Goal: Task Accomplishment & Management: Manage account settings

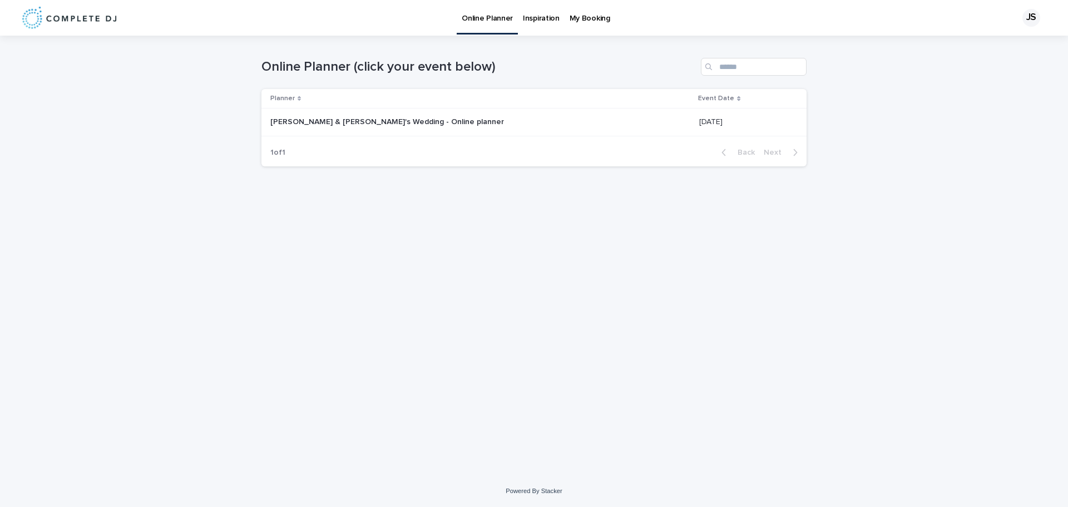
click at [336, 120] on p "[PERSON_NAME] & [PERSON_NAME]'s Wedding - Online planner" at bounding box center [388, 121] width 236 height 12
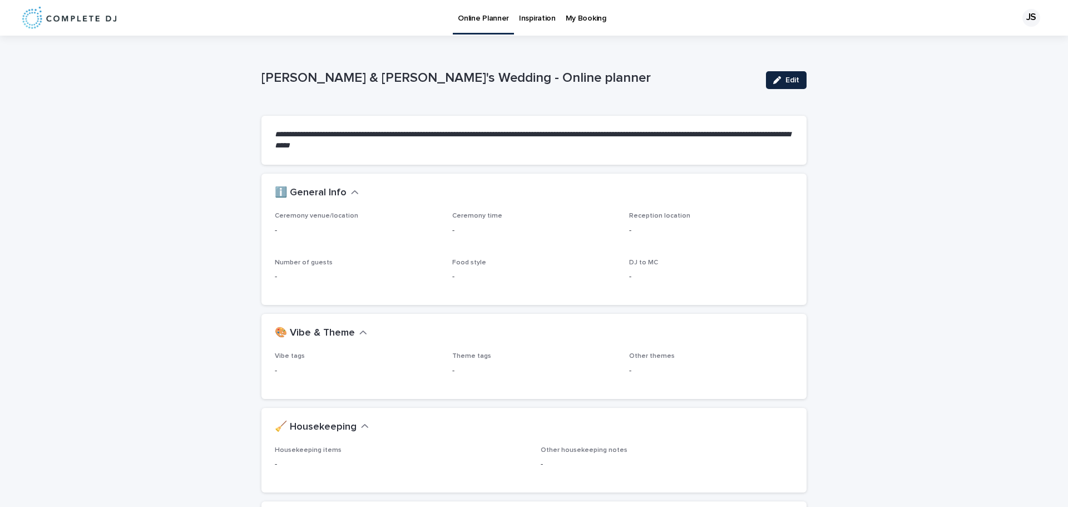
click at [780, 85] on button "Edit" at bounding box center [786, 80] width 41 height 18
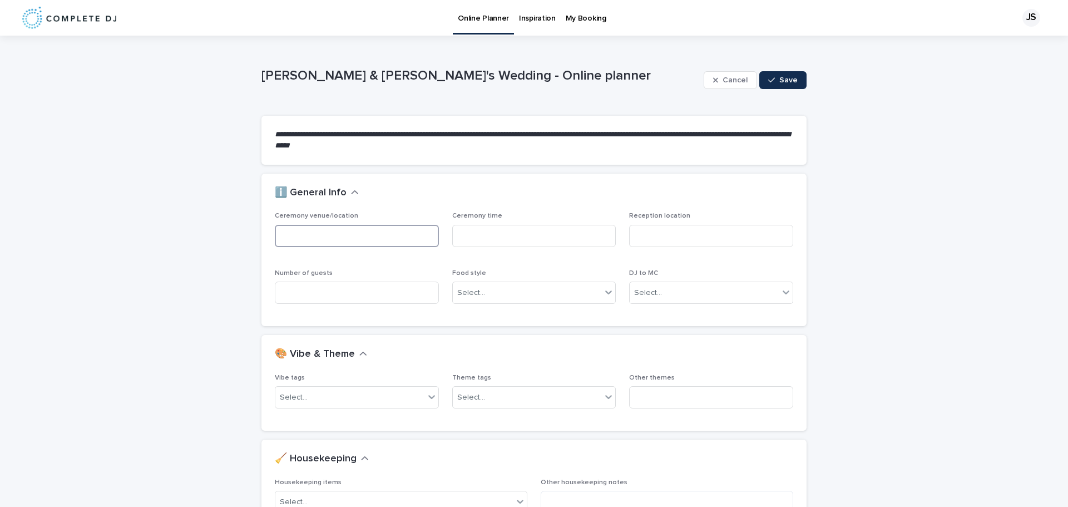
click at [333, 235] on input at bounding box center [357, 236] width 164 height 22
type input "**********"
type input "*****"
type input "**********"
type input "***"
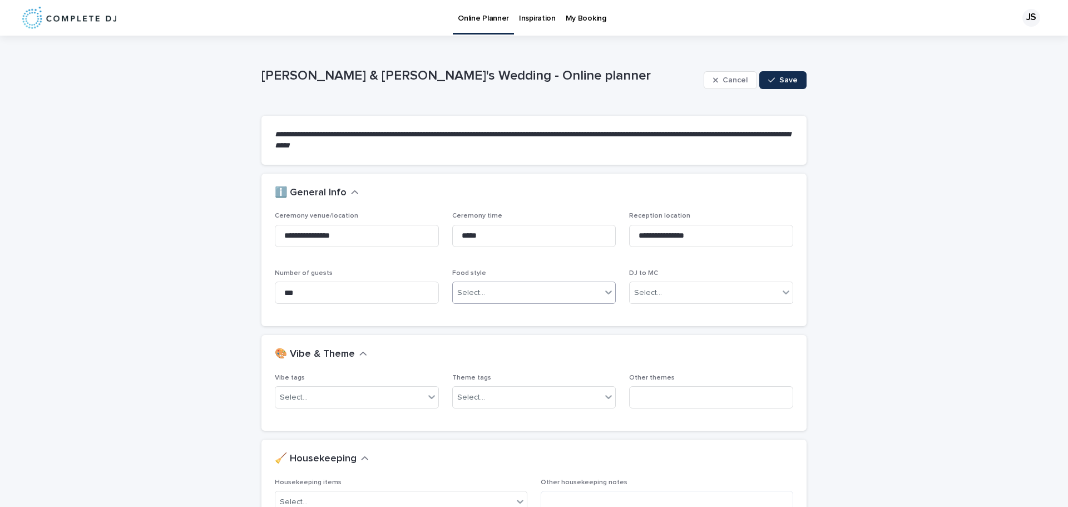
click at [606, 294] on icon at bounding box center [608, 291] width 11 height 11
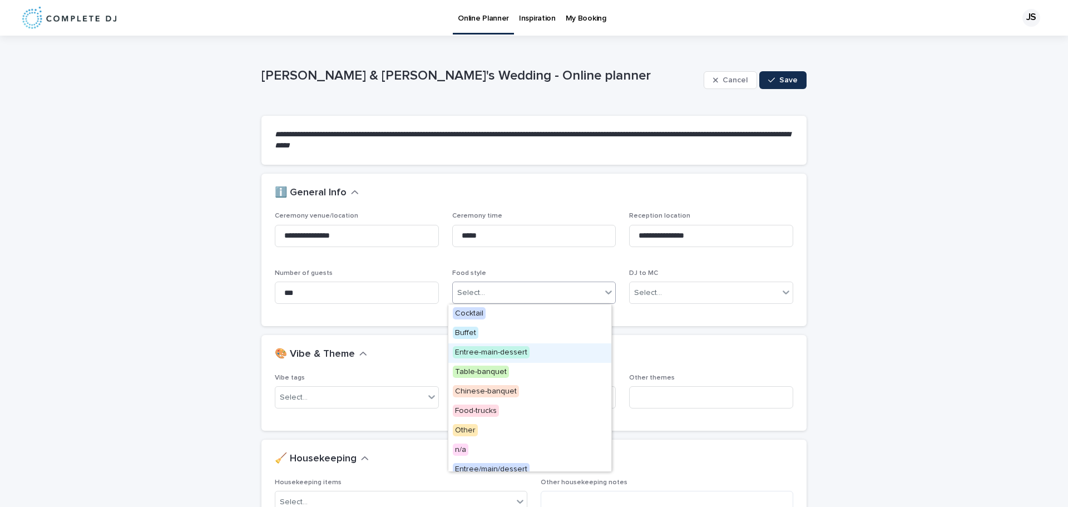
click at [505, 351] on span "Entree-main-dessert" at bounding box center [491, 352] width 77 height 12
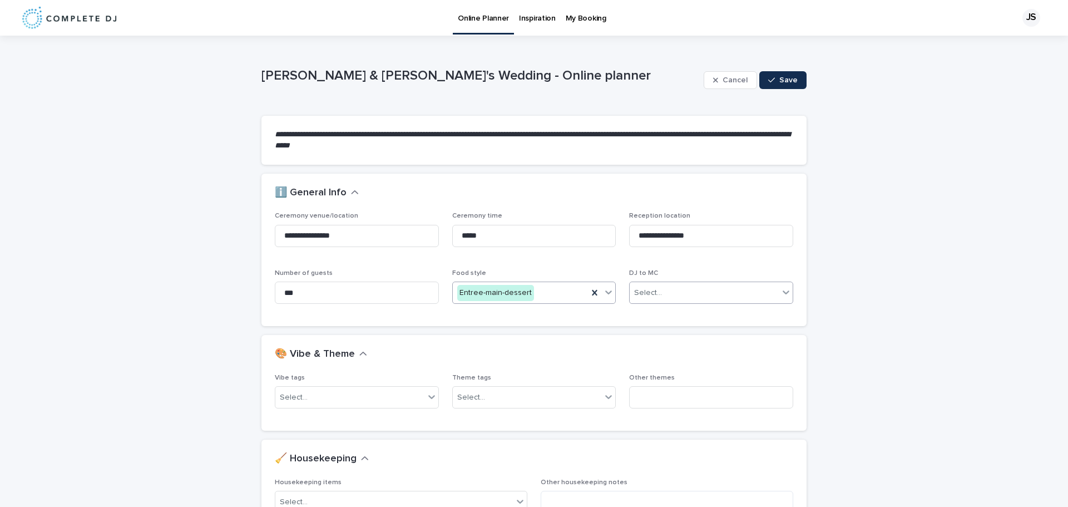
click at [697, 294] on div "Select..." at bounding box center [704, 293] width 149 height 18
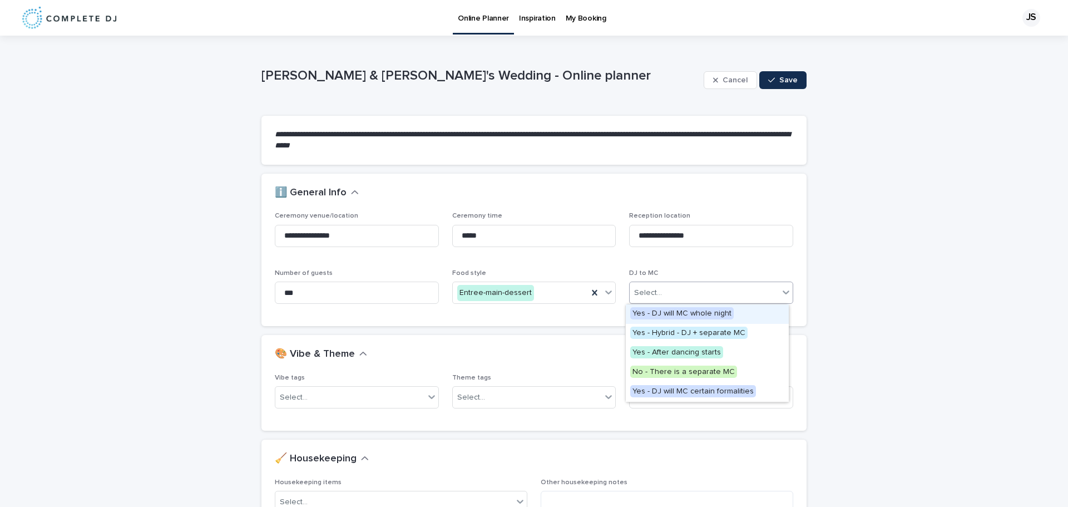
click at [698, 314] on span "Yes - DJ will MC whole night" at bounding box center [681, 313] width 103 height 12
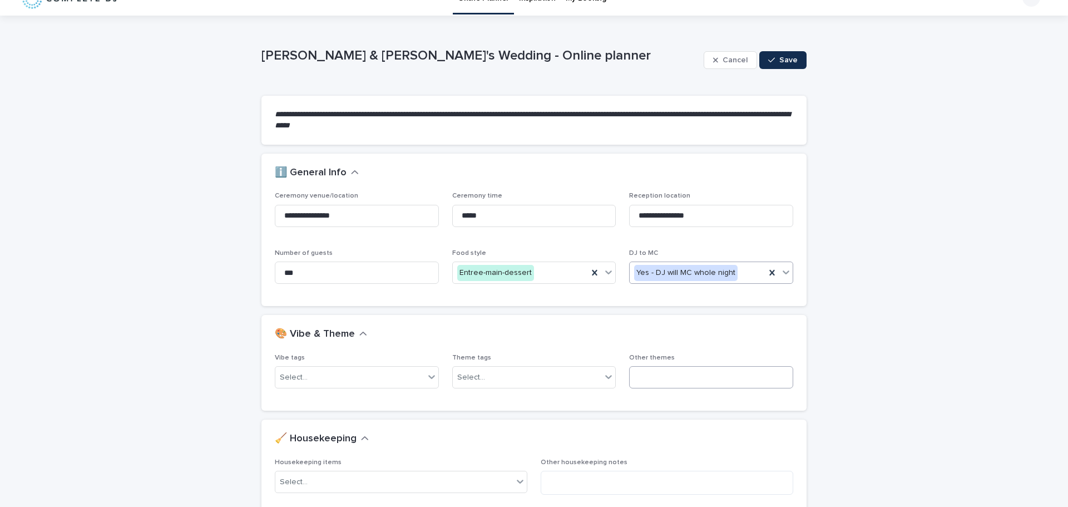
scroll to position [56, 0]
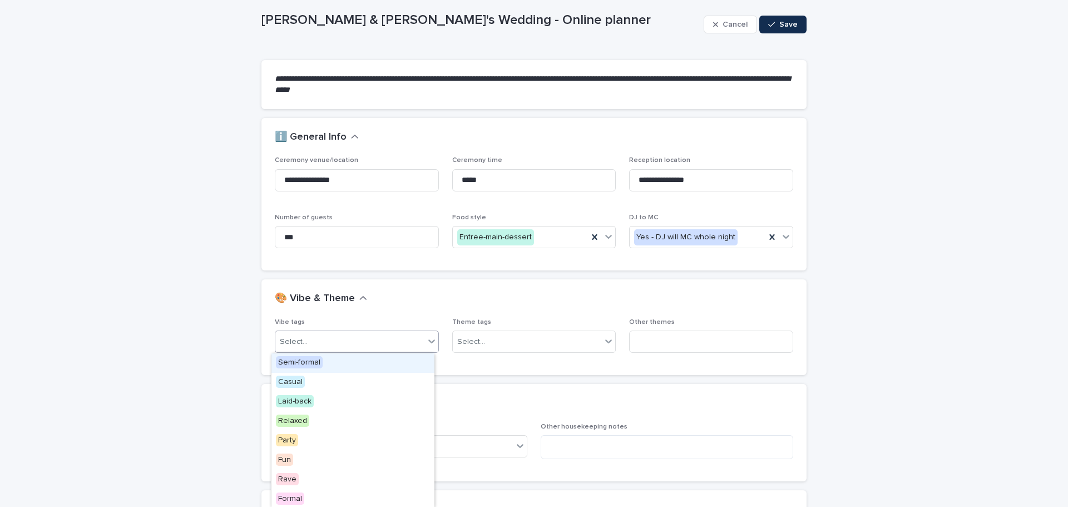
click at [426, 344] on icon at bounding box center [431, 340] width 11 height 11
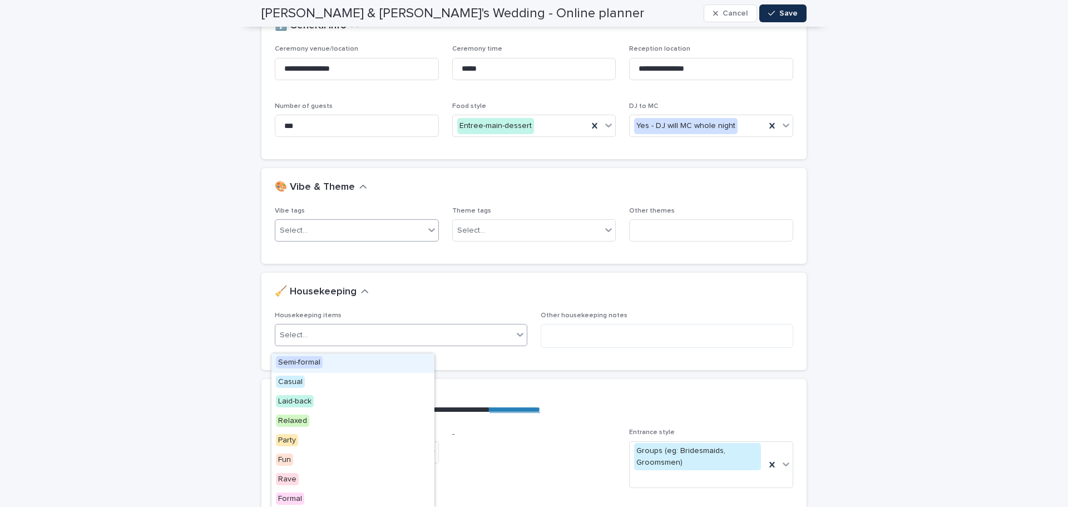
scroll to position [222, 0]
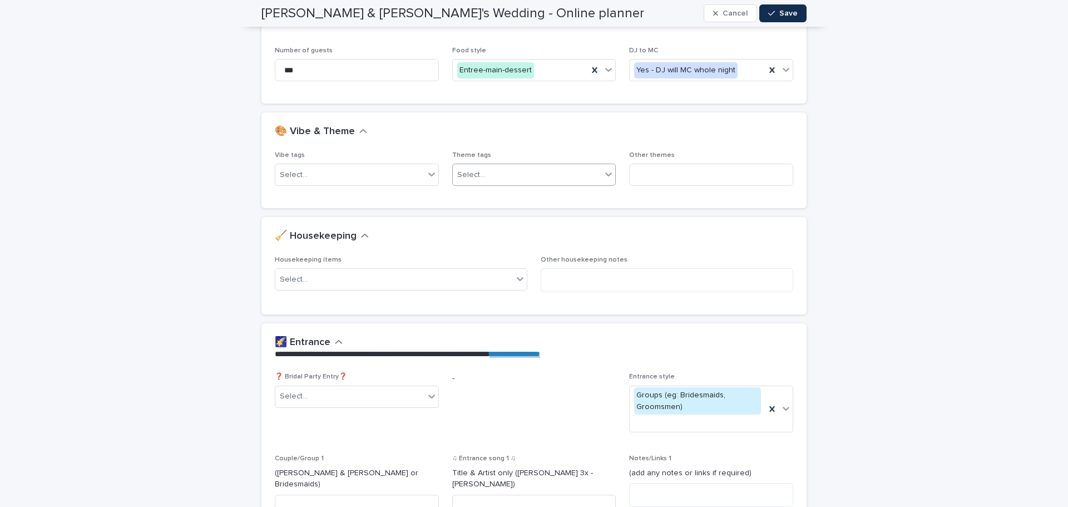
click at [539, 175] on div "Select..." at bounding box center [527, 175] width 149 height 18
click at [472, 213] on span "Modern" at bounding box center [469, 215] width 32 height 12
click at [642, 170] on input at bounding box center [711, 174] width 164 height 22
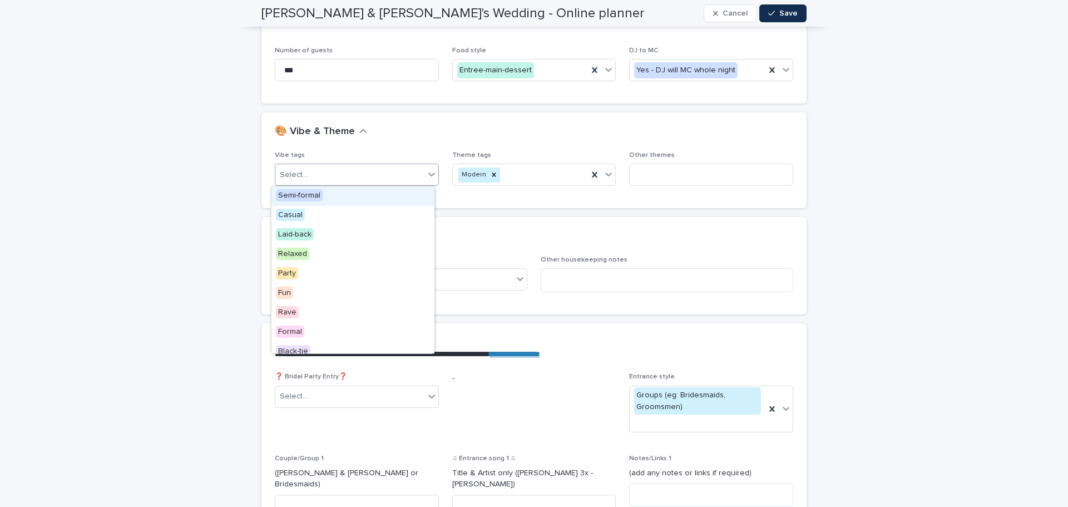
click at [429, 177] on icon at bounding box center [431, 173] width 11 height 11
click at [284, 302] on div "Fun" at bounding box center [352, 293] width 163 height 19
click at [426, 176] on icon at bounding box center [431, 173] width 11 height 11
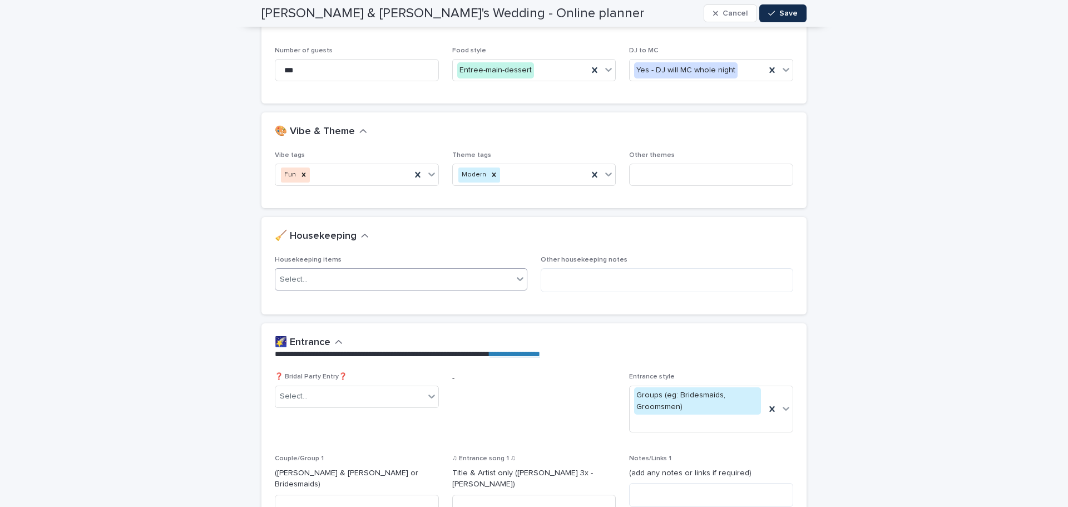
click at [399, 276] on div "Select..." at bounding box center [393, 279] width 237 height 18
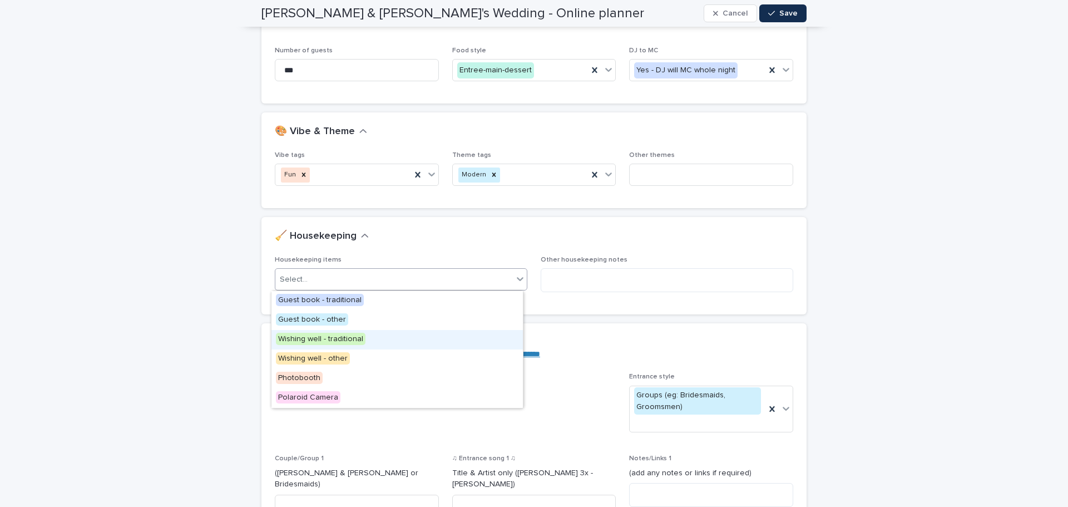
click at [347, 339] on span "Wishing well - traditional" at bounding box center [321, 339] width 90 height 12
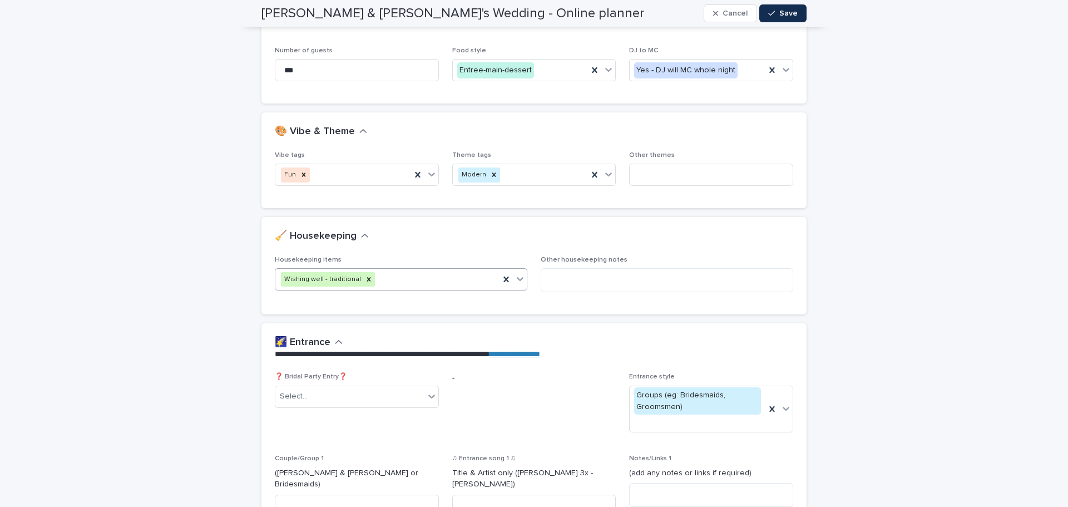
click at [517, 279] on icon at bounding box center [520, 279] width 7 height 4
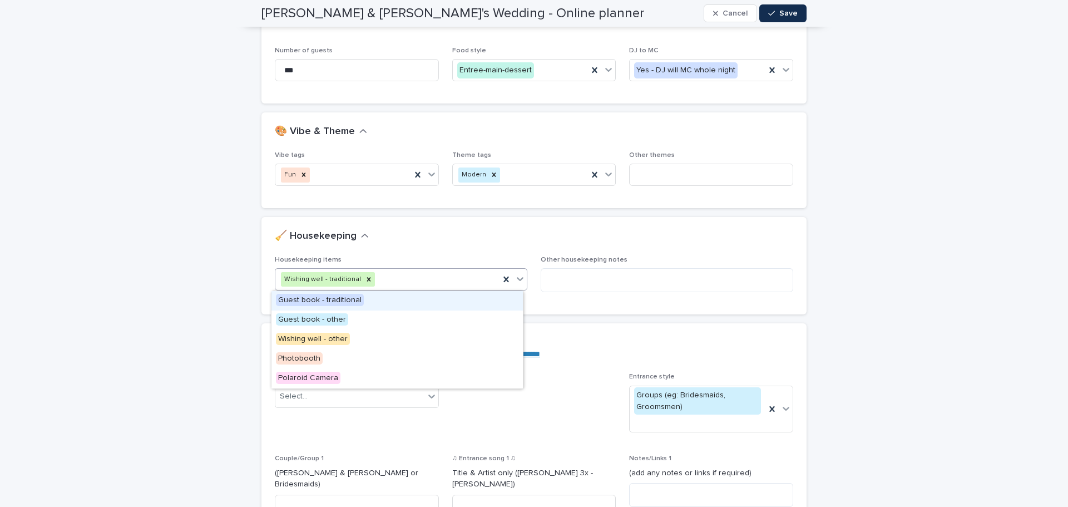
click at [360, 303] on div "Guest book - traditional" at bounding box center [396, 300] width 251 height 19
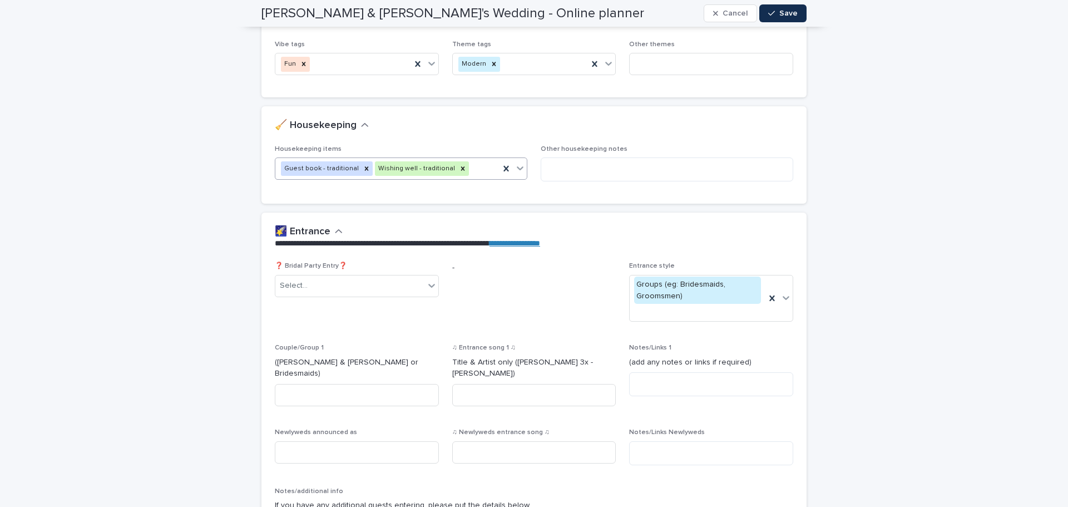
scroll to position [334, 0]
click at [414, 288] on div "Select..." at bounding box center [349, 285] width 149 height 18
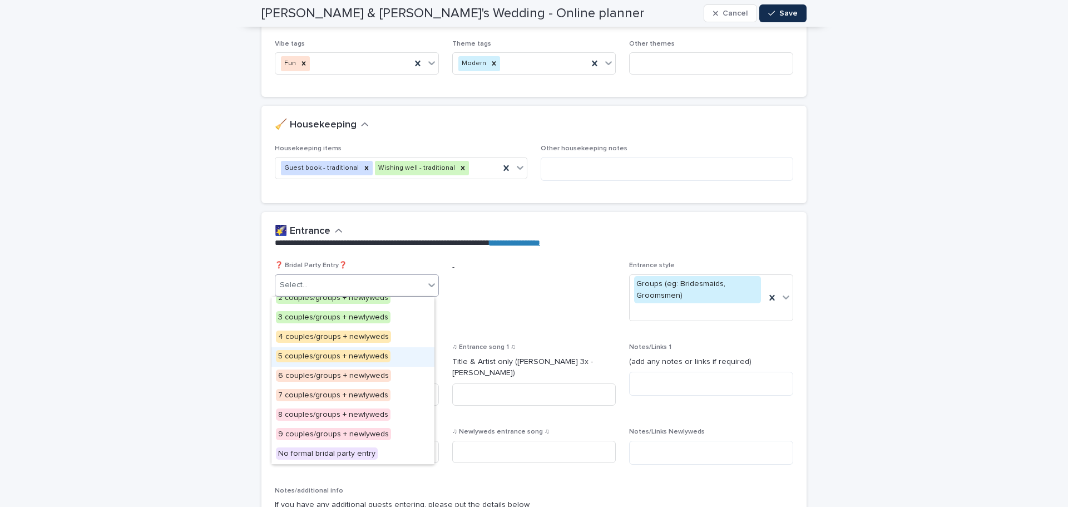
scroll to position [0, 0]
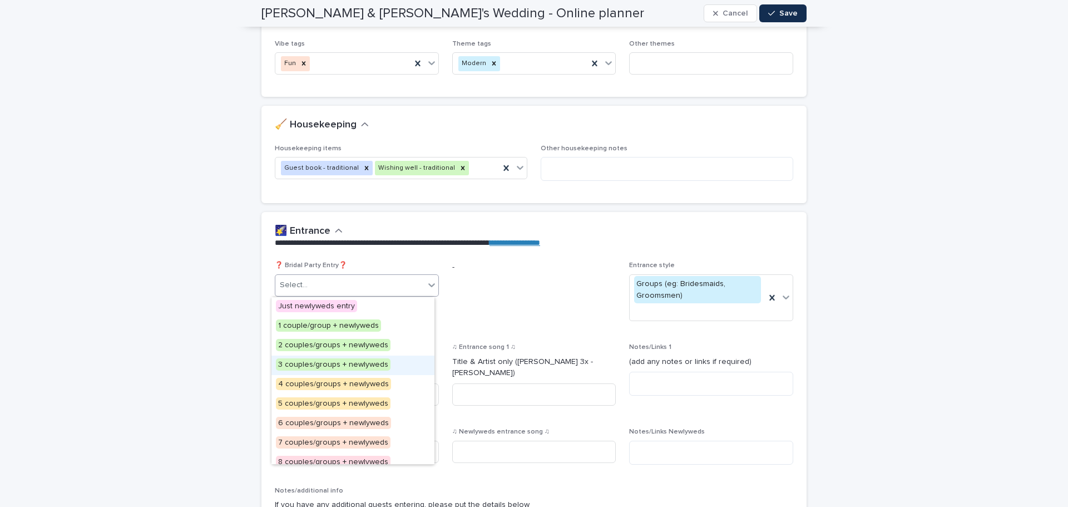
click at [373, 367] on span "3 couples/groups + newlyweds" at bounding box center [333, 364] width 115 height 12
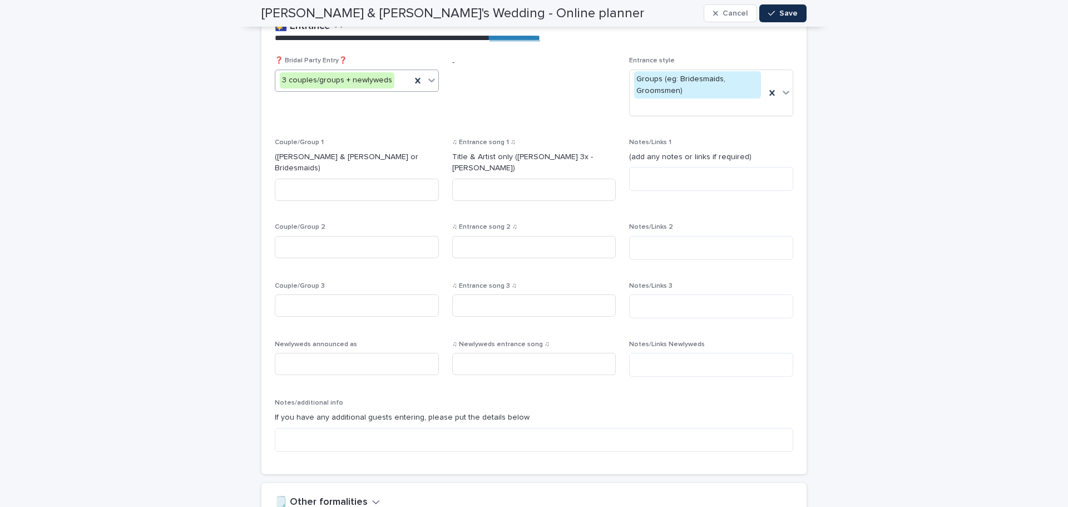
scroll to position [556, 0]
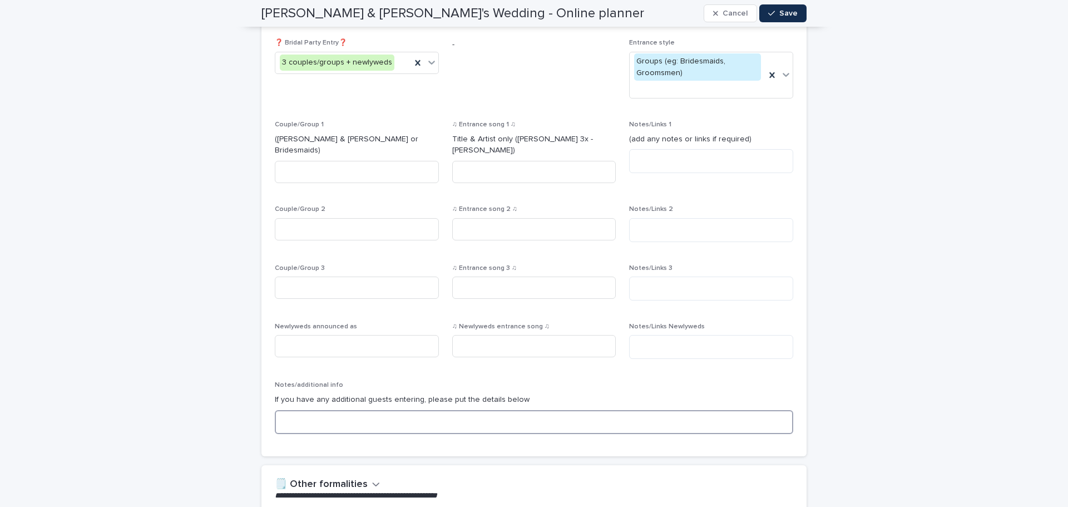
click at [326, 417] on textarea at bounding box center [534, 422] width 518 height 24
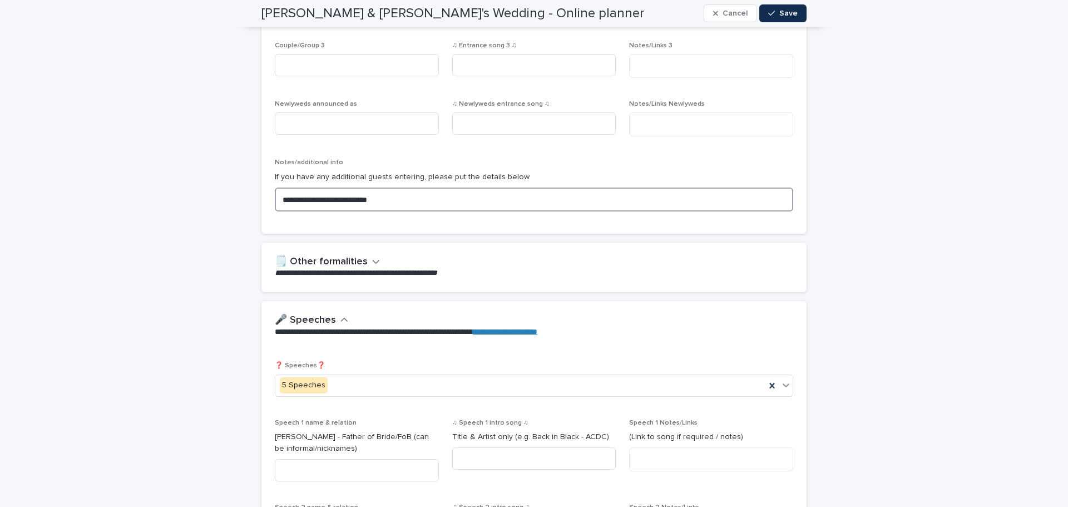
scroll to position [834, 0]
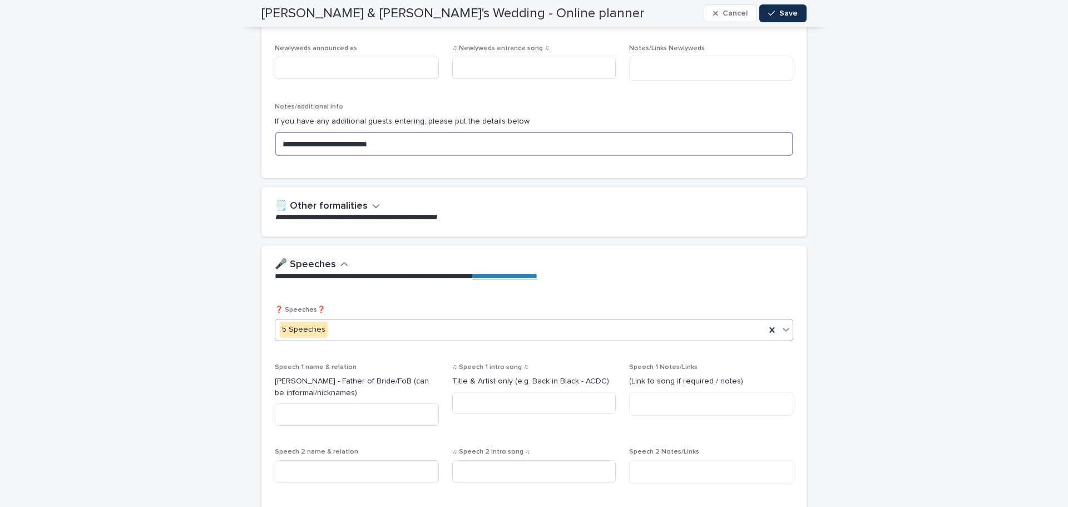
type textarea "**********"
click at [780, 324] on icon at bounding box center [785, 329] width 11 height 11
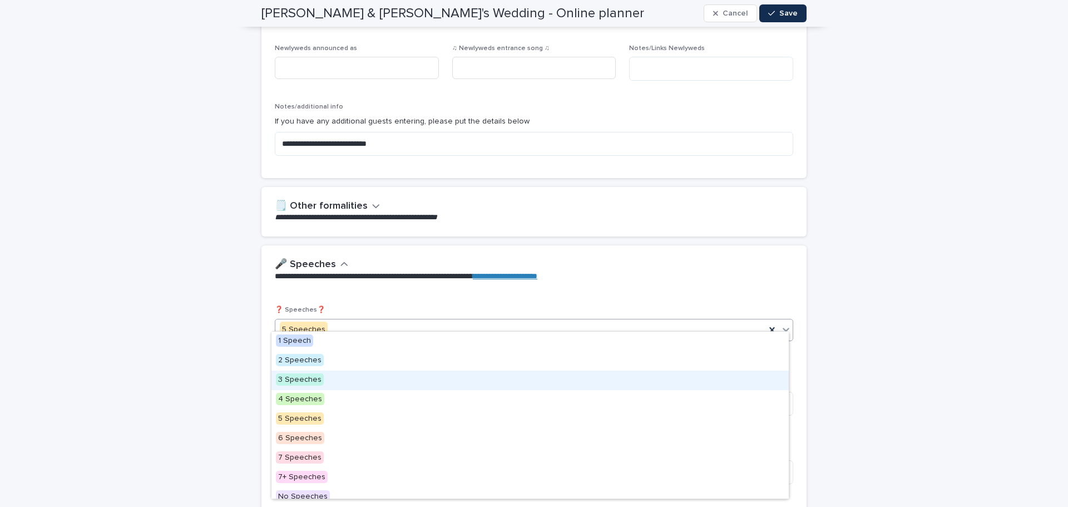
click at [315, 376] on span "3 Speeches" at bounding box center [300, 379] width 48 height 12
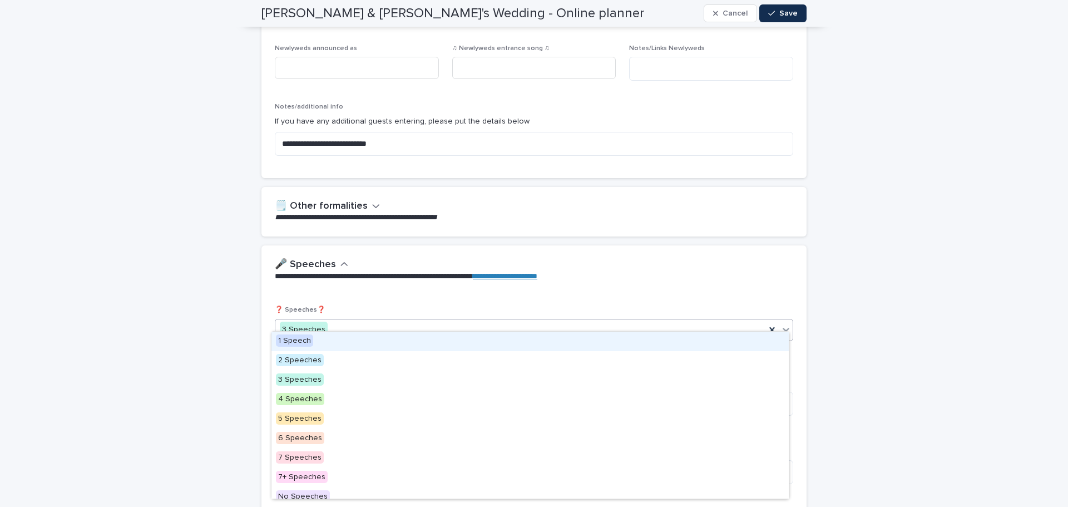
click at [782, 328] on icon at bounding box center [785, 330] width 7 height 4
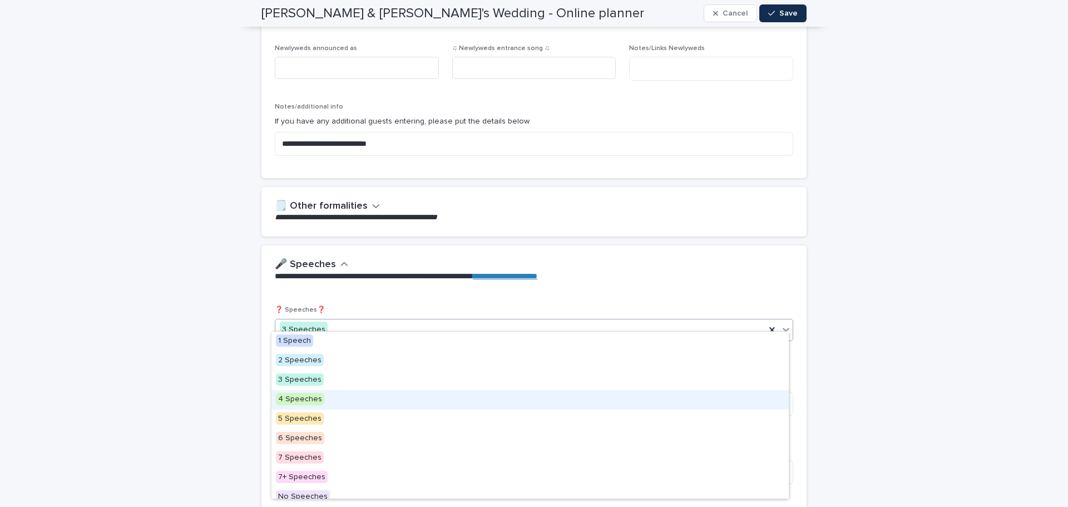
click at [289, 395] on span "4 Speeches" at bounding box center [300, 399] width 48 height 12
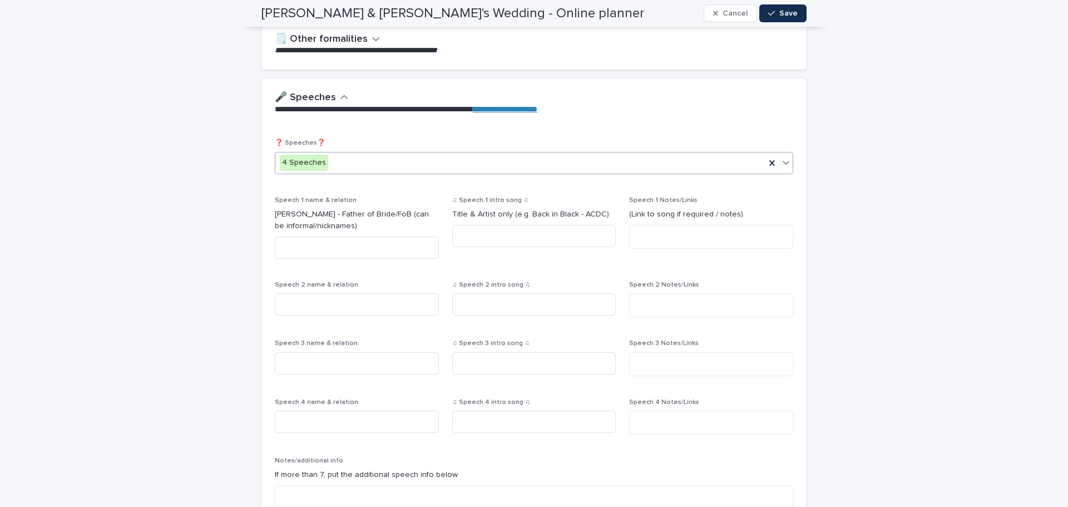
scroll to position [1057, 0]
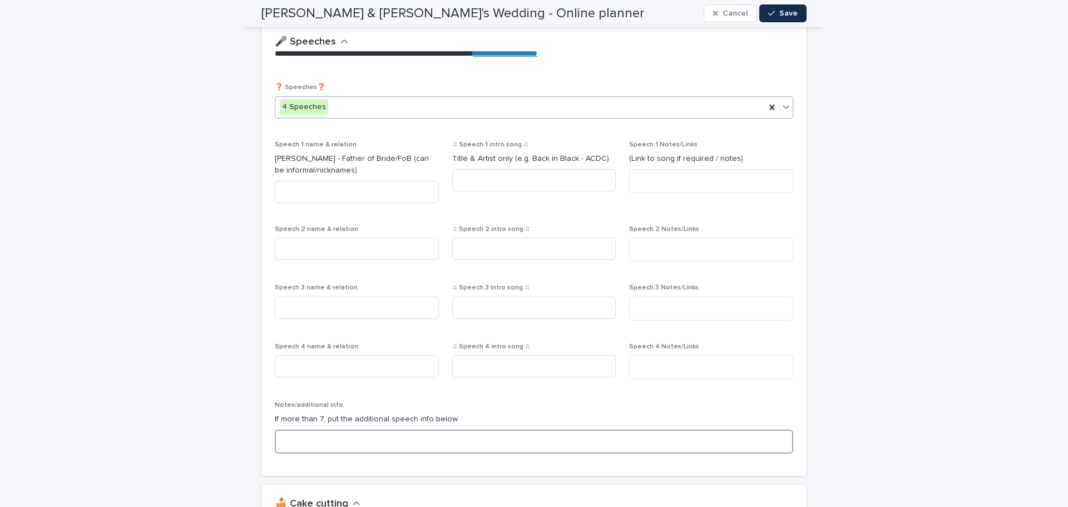
click at [331, 429] on textarea at bounding box center [534, 441] width 518 height 24
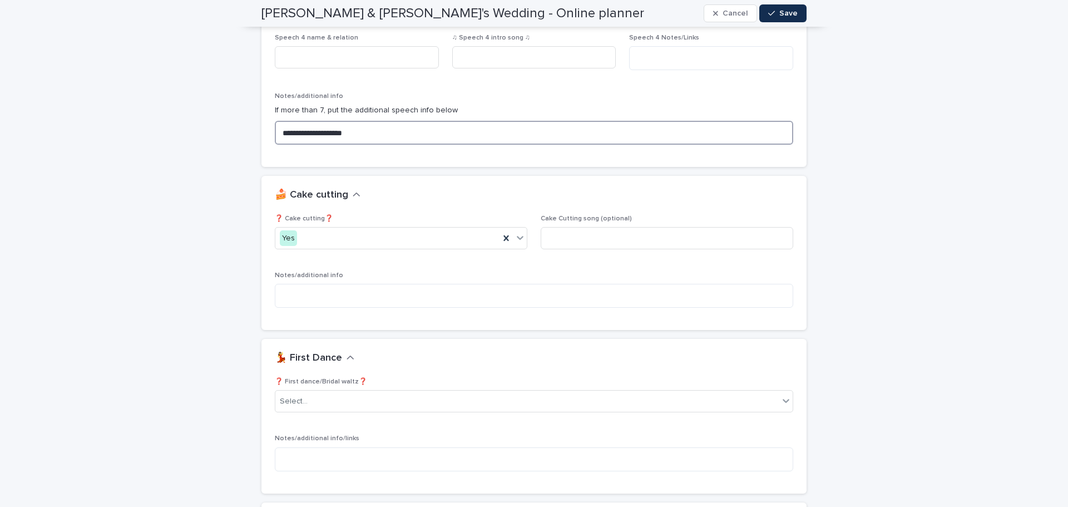
scroll to position [1390, 0]
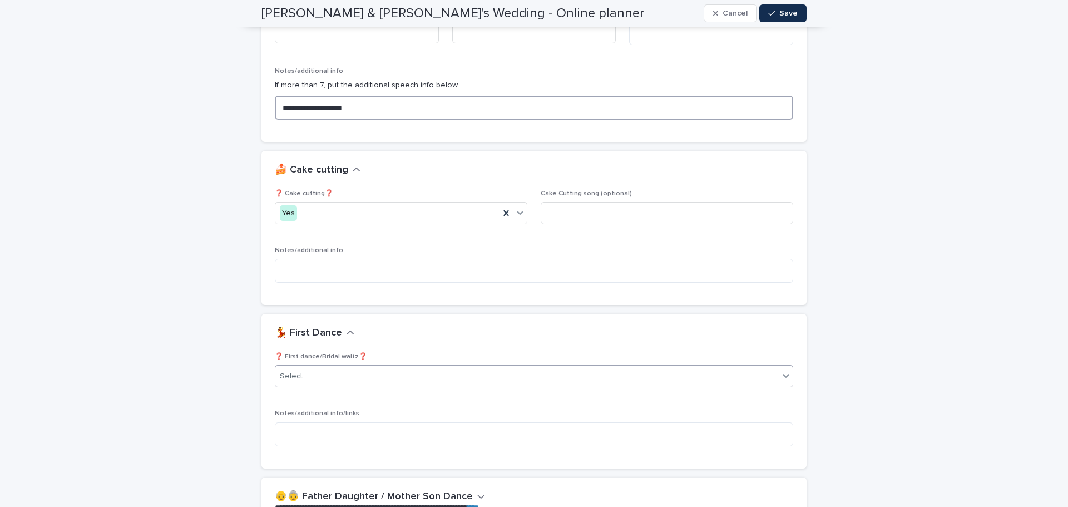
type textarea "**********"
click at [329, 375] on div "Select..." at bounding box center [526, 376] width 503 height 18
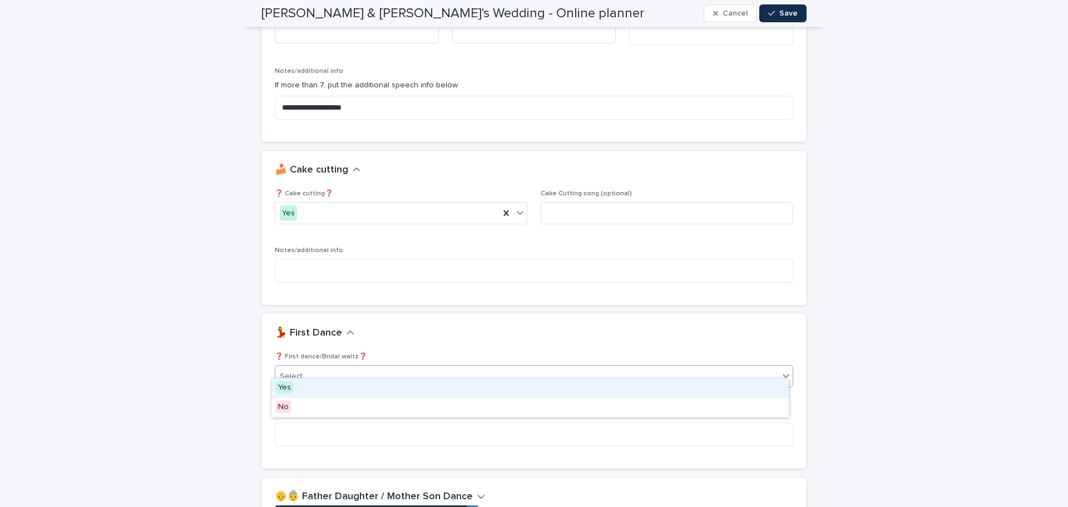
drag, startPoint x: 277, startPoint y: 398, endPoint x: 339, endPoint y: 386, distance: 62.2
click at [284, 391] on span "Yes" at bounding box center [284, 387] width 17 height 12
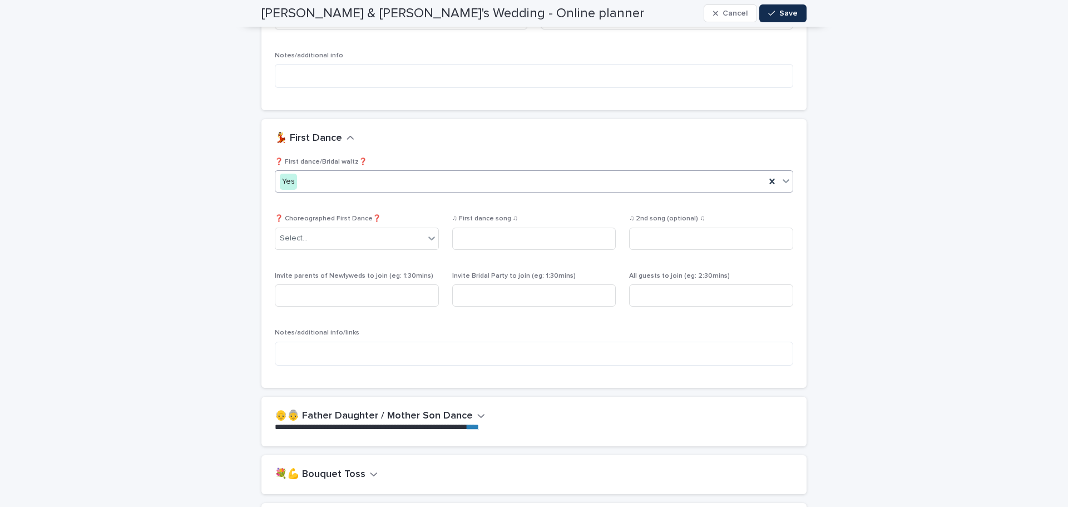
scroll to position [1614, 0]
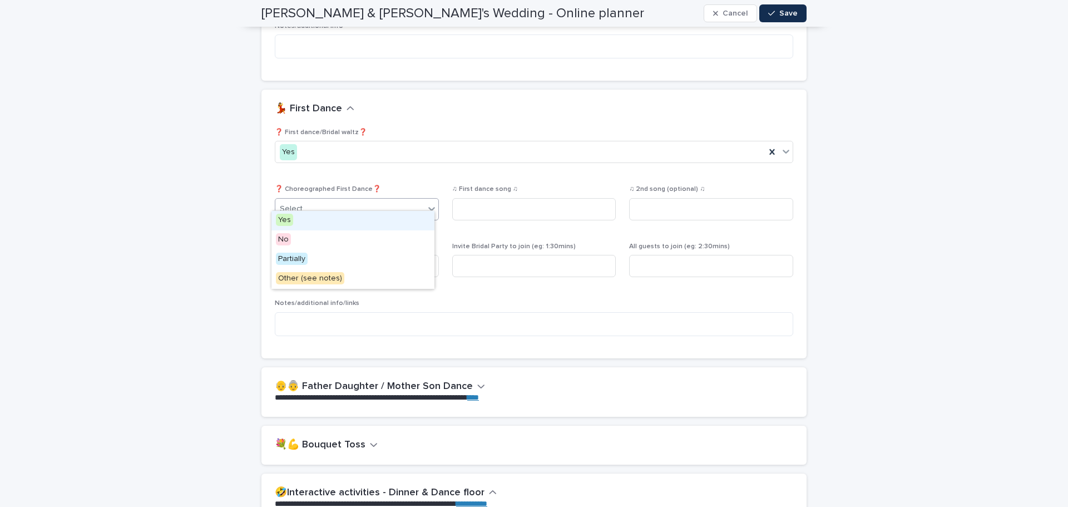
click at [400, 209] on div "Select..." at bounding box center [357, 209] width 164 height 22
click at [291, 225] on div "Yes" at bounding box center [352, 220] width 163 height 19
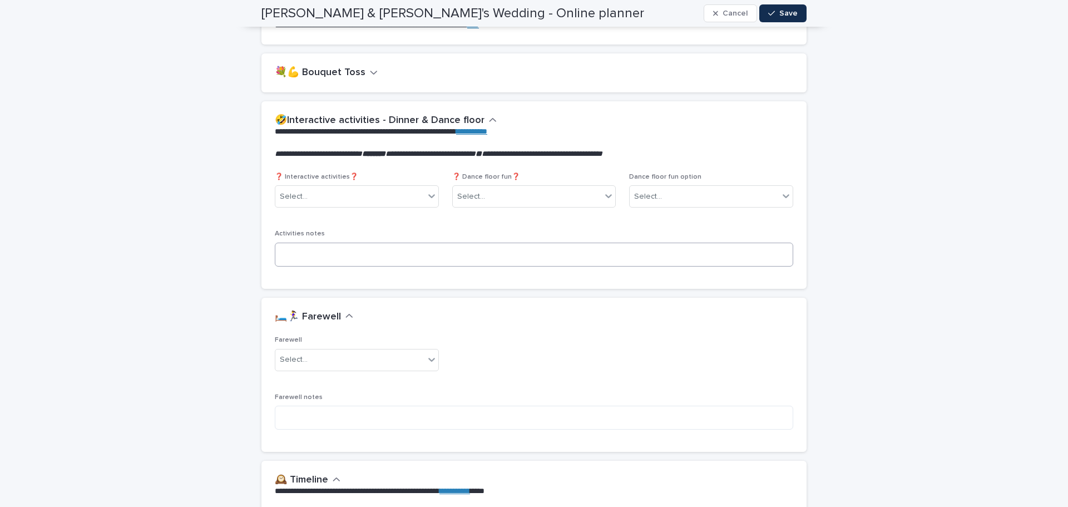
scroll to position [2004, 0]
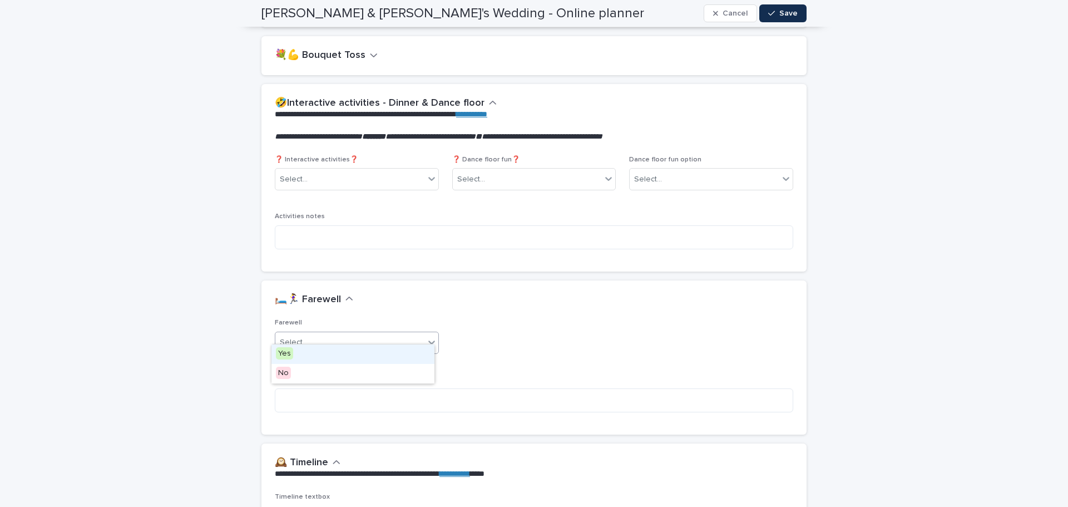
click at [371, 333] on div "Select..." at bounding box center [349, 342] width 149 height 18
click at [282, 375] on span "No" at bounding box center [283, 372] width 15 height 12
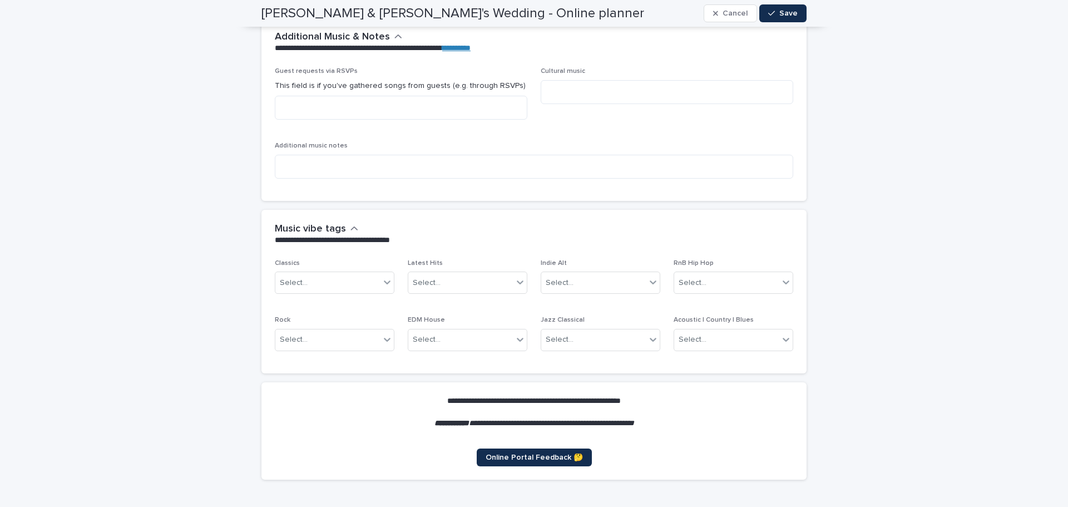
scroll to position [3183, 0]
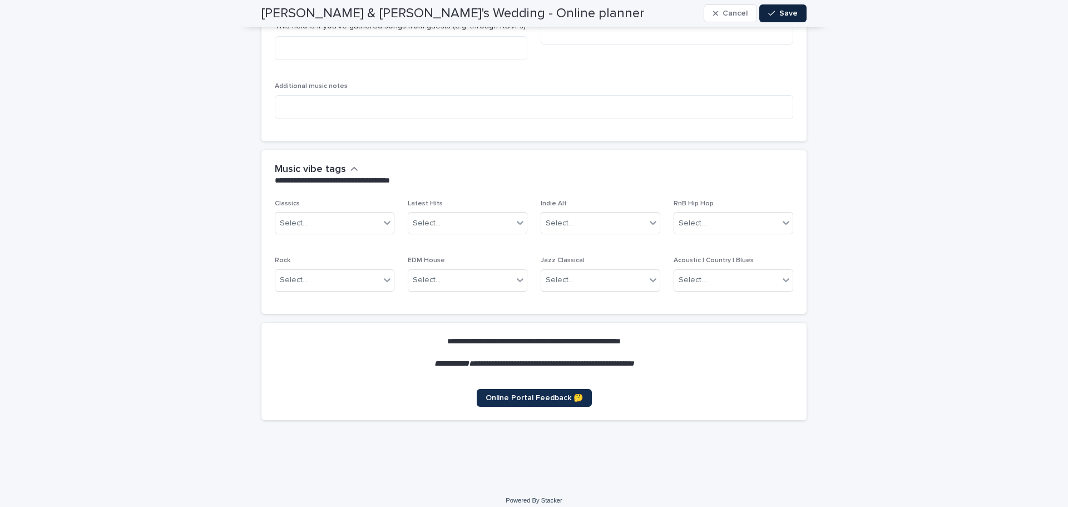
click at [785, 17] on span "Save" at bounding box center [788, 13] width 18 height 8
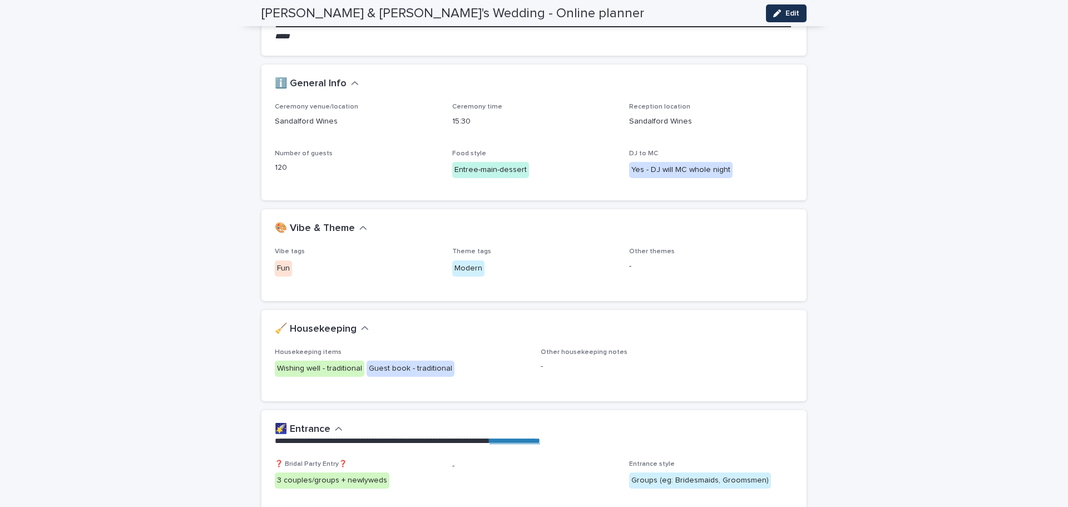
scroll to position [0, 0]
